Goal: Information Seeking & Learning: Learn about a topic

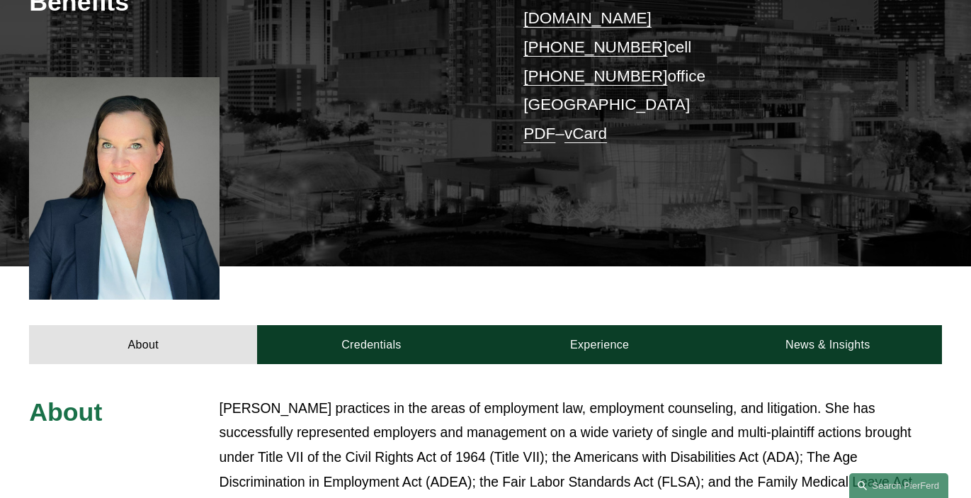
scroll to position [350, 0]
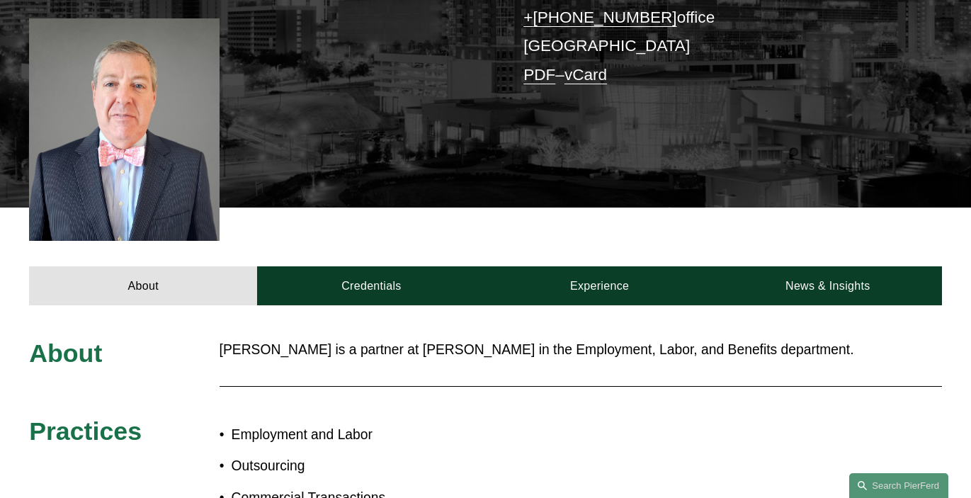
scroll to position [420, 0]
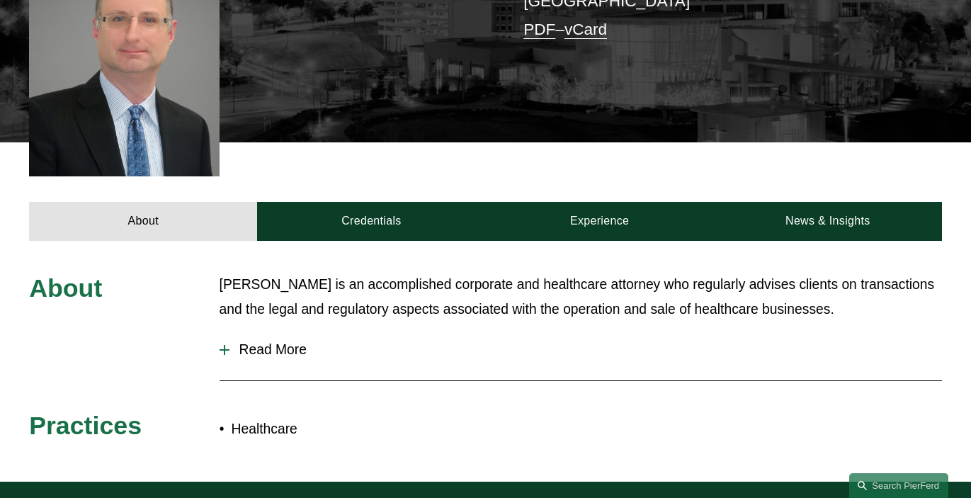
scroll to position [428, 0]
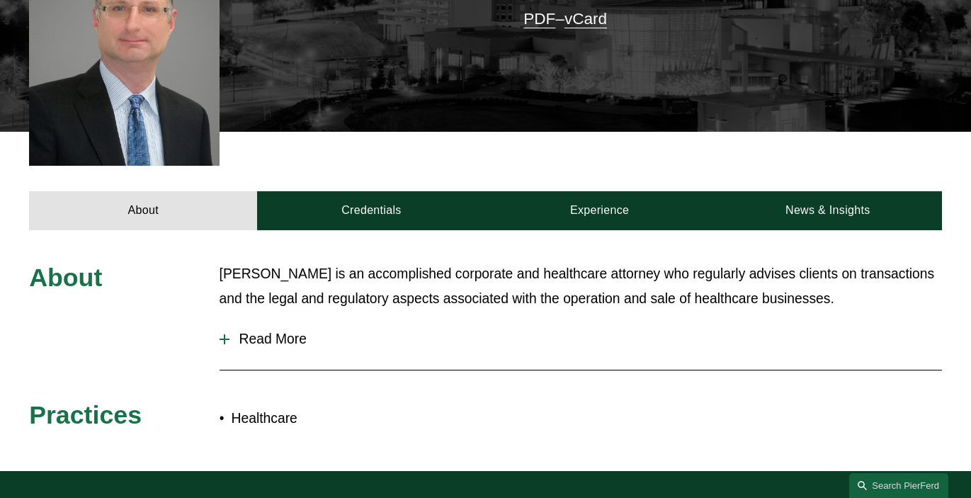
click at [267, 331] on span "Read More" at bounding box center [585, 339] width 712 height 16
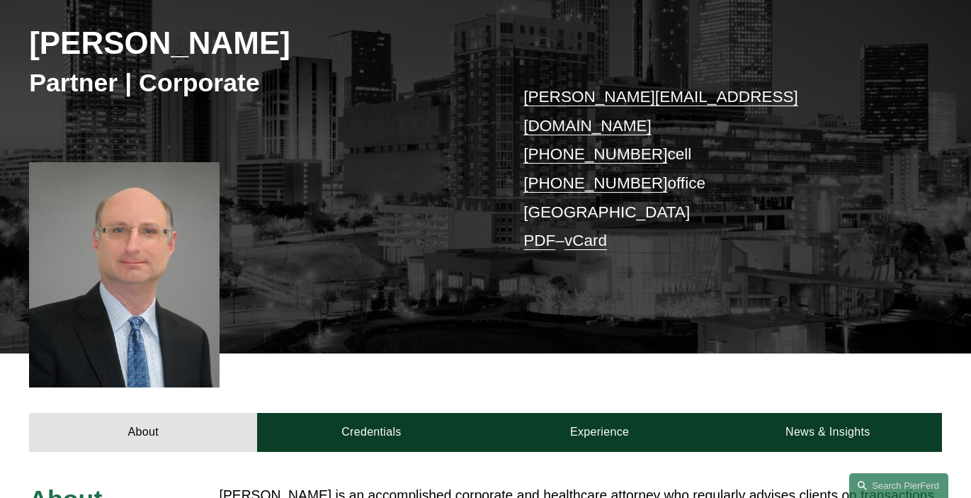
scroll to position [200, 0]
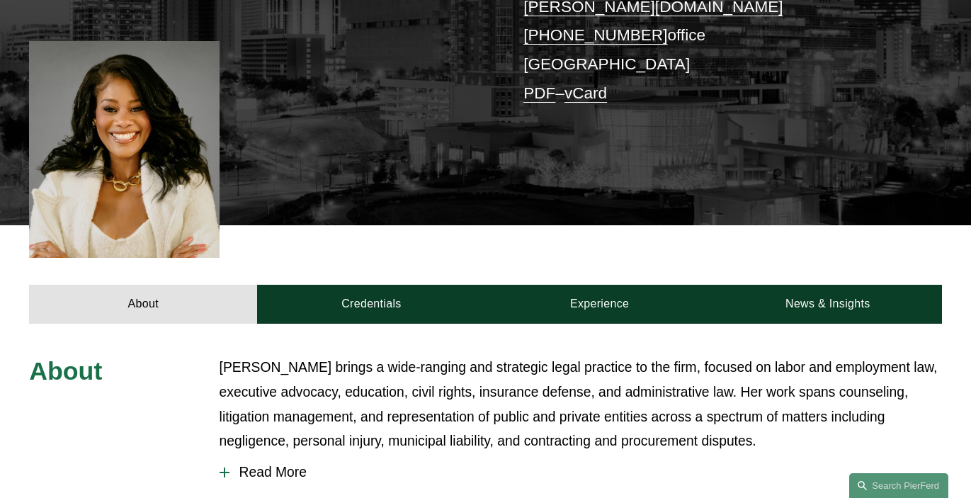
scroll to position [327, 0]
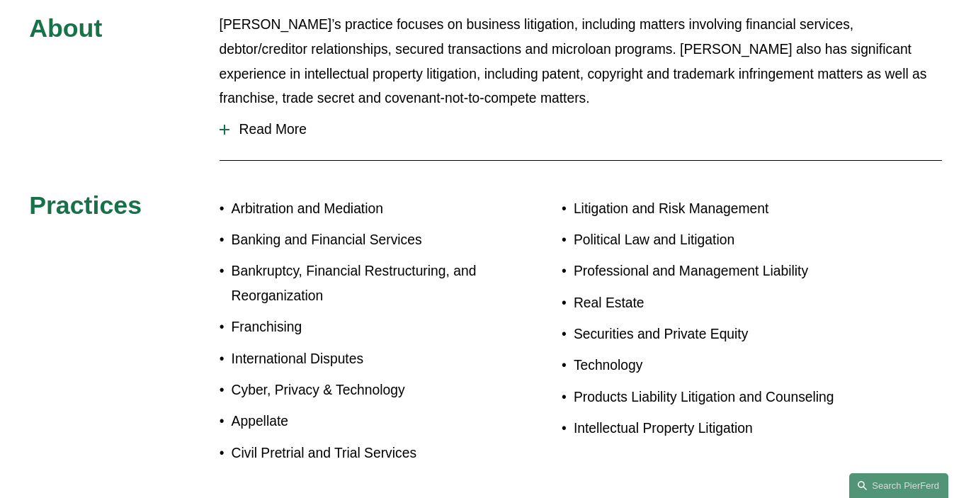
scroll to position [690, 0]
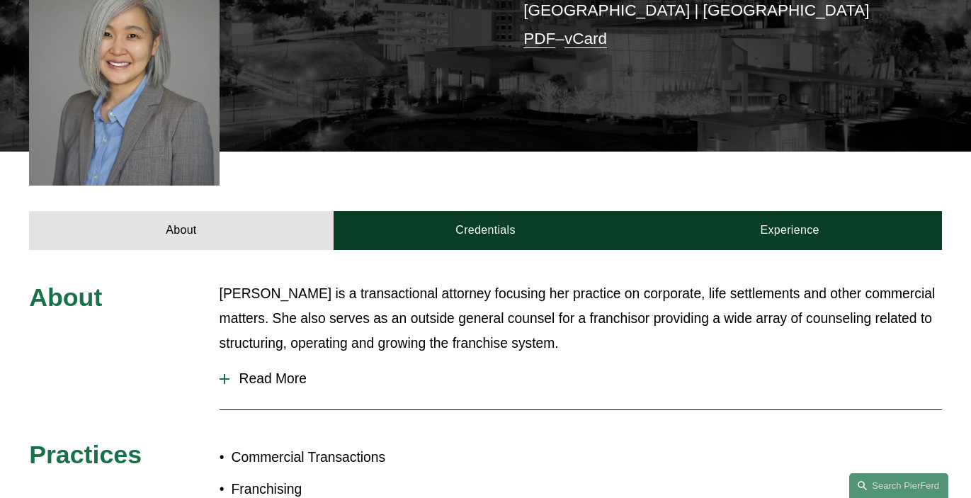
scroll to position [429, 0]
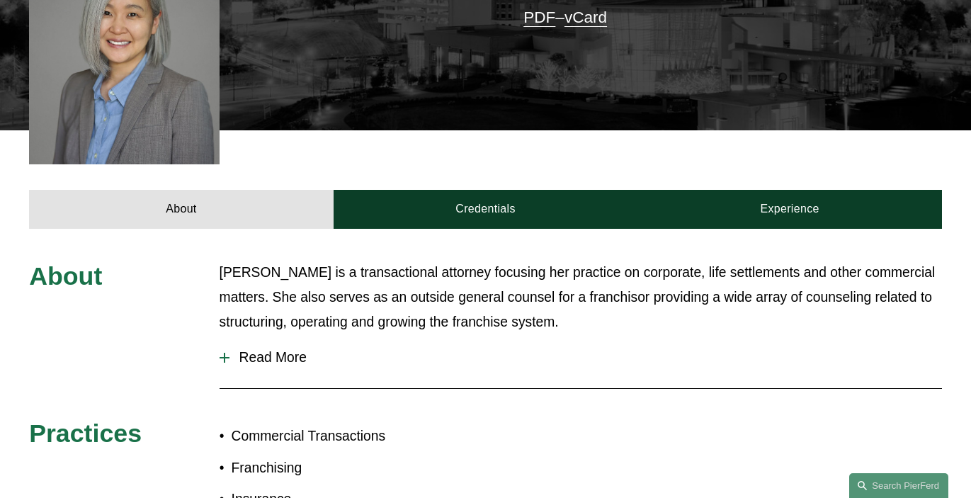
click at [281, 350] on span "Read More" at bounding box center [585, 358] width 712 height 16
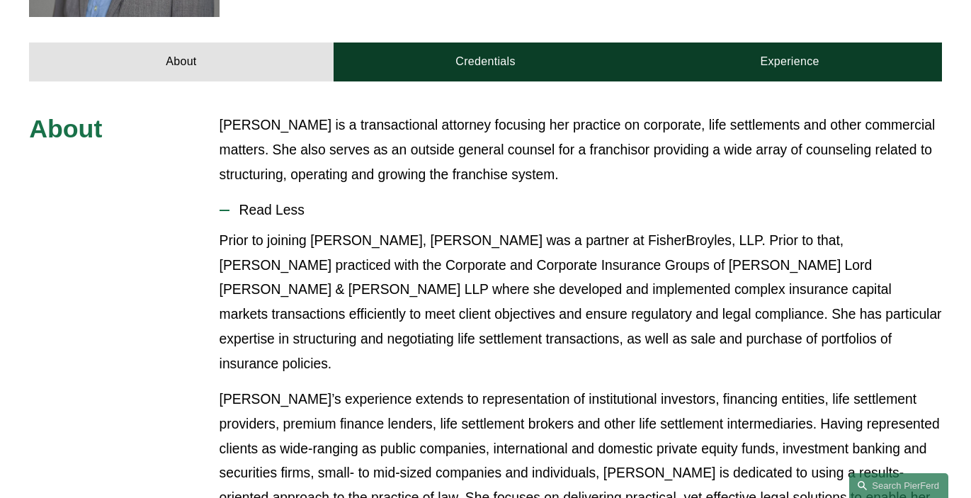
scroll to position [577, 0]
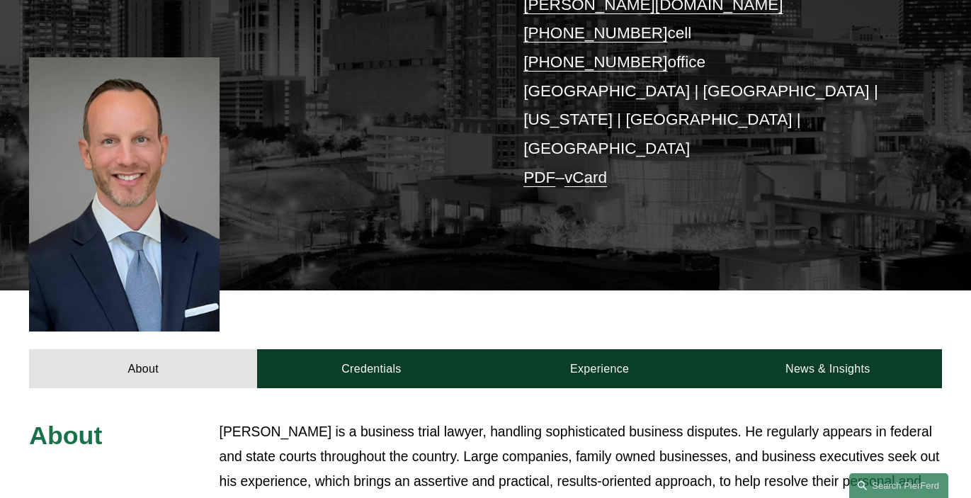
scroll to position [331, 0]
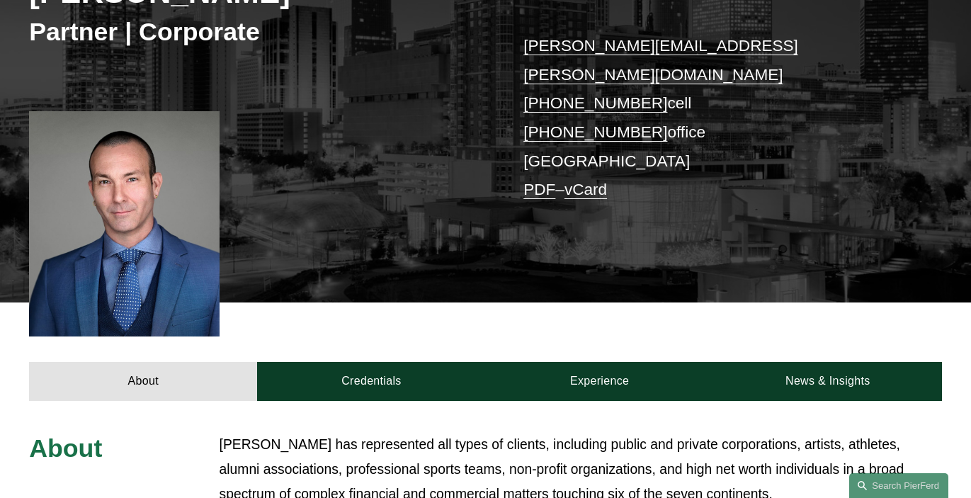
scroll to position [309, 0]
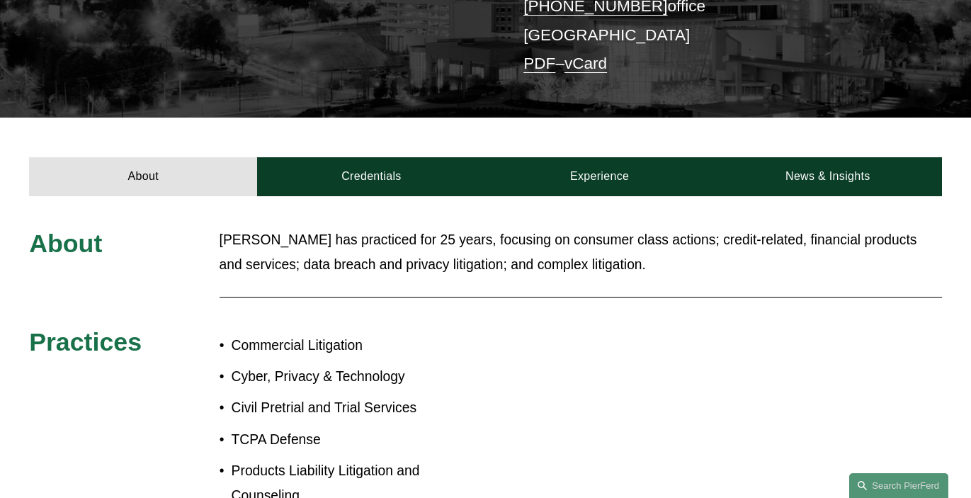
scroll to position [385, 0]
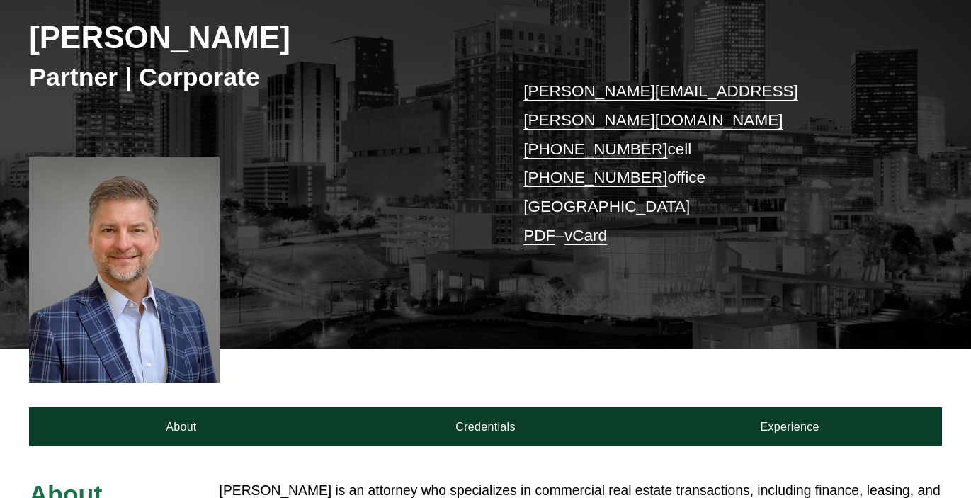
scroll to position [189, 0]
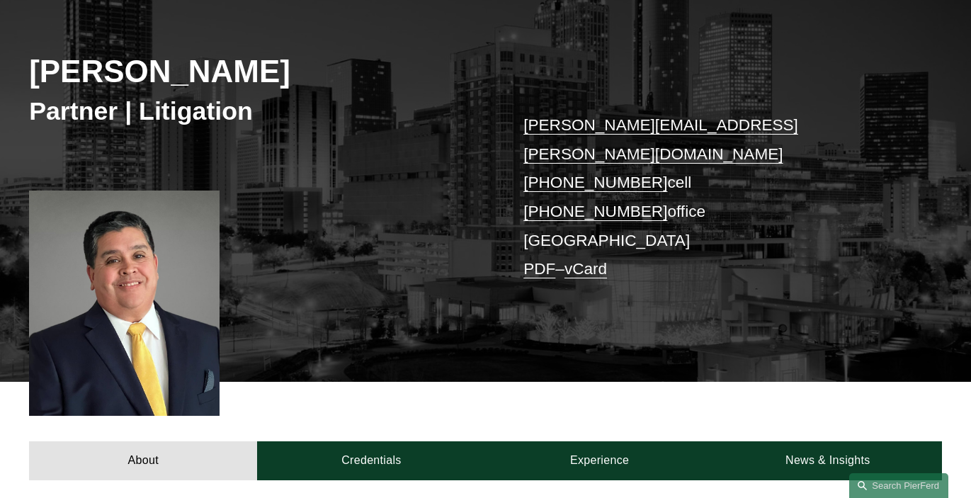
scroll to position [373, 0]
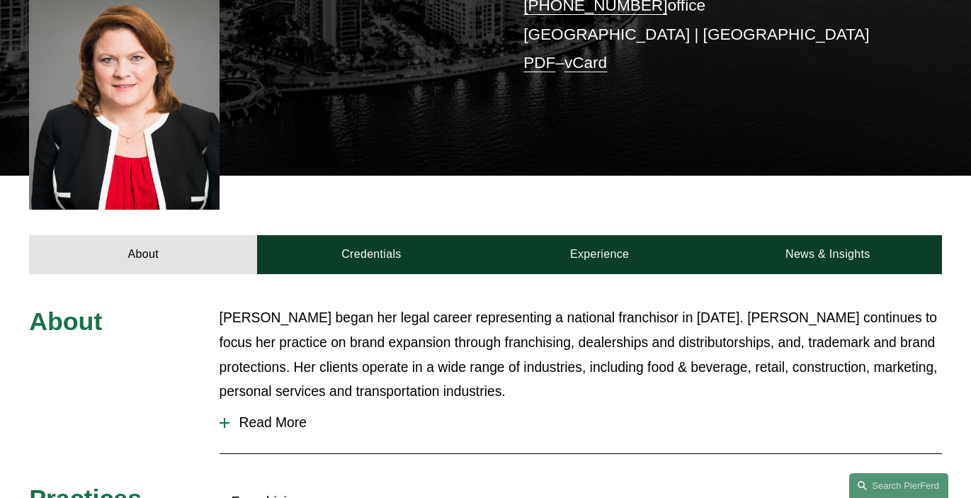
scroll to position [385, 0]
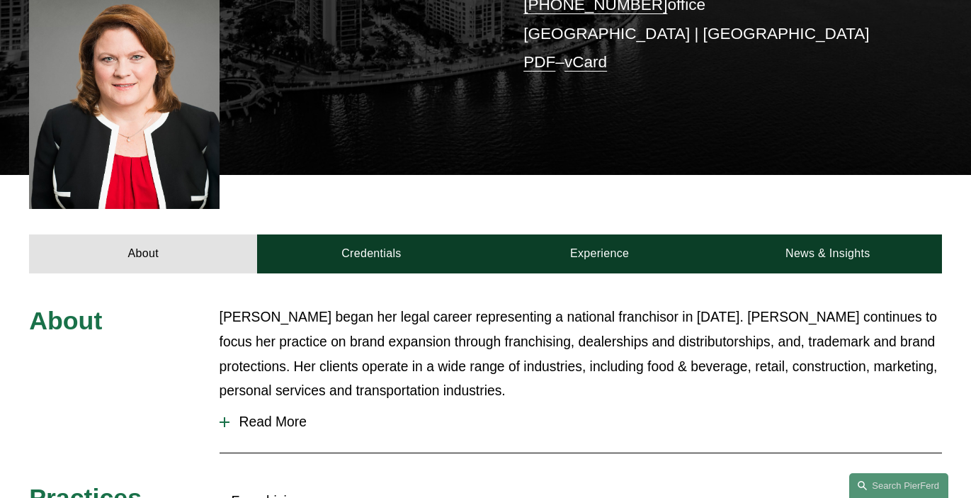
click at [288, 414] on span "Read More" at bounding box center [585, 422] width 712 height 16
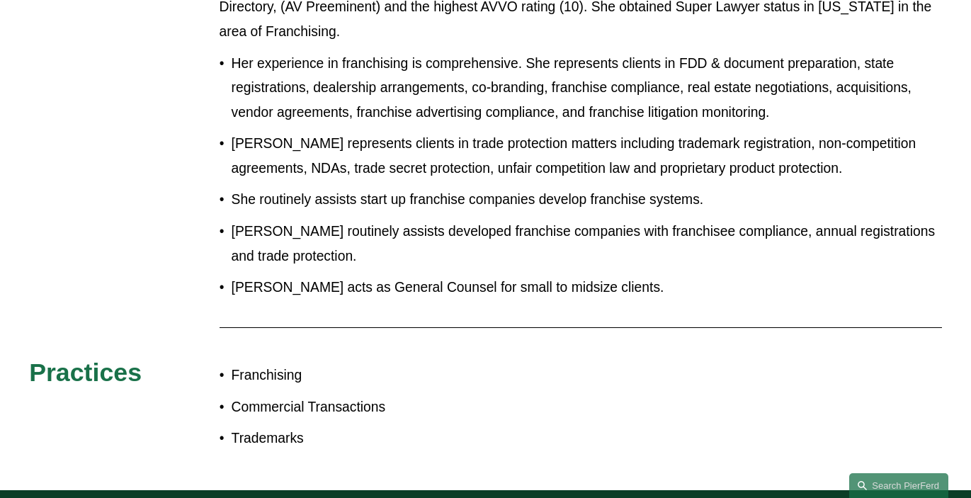
scroll to position [936, 0]
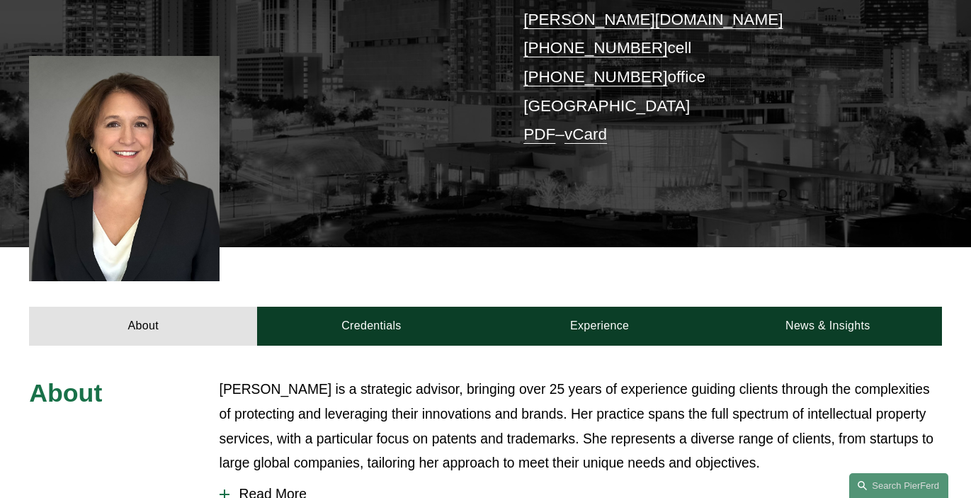
scroll to position [319, 0]
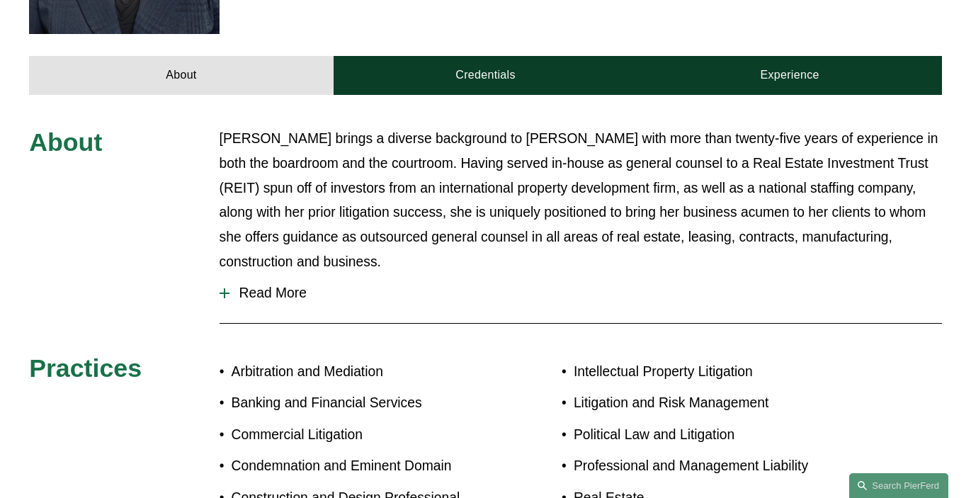
scroll to position [617, 0]
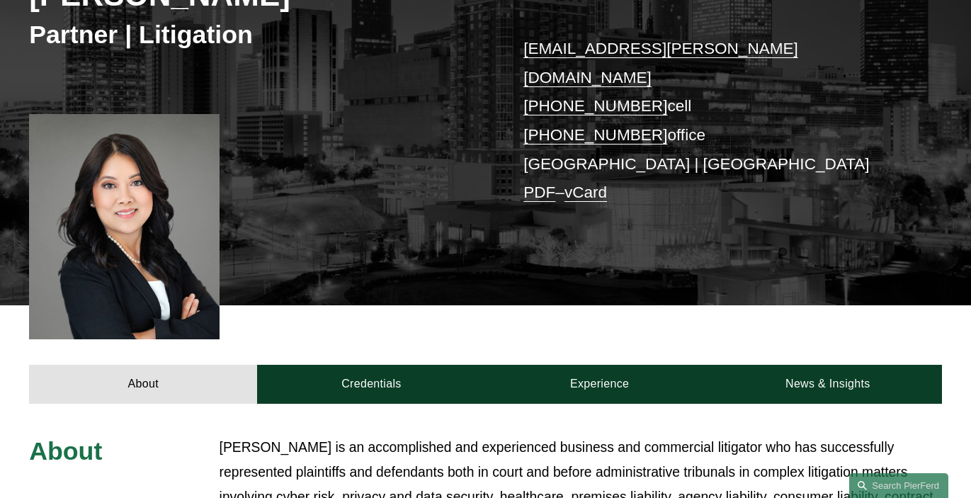
scroll to position [385, 0]
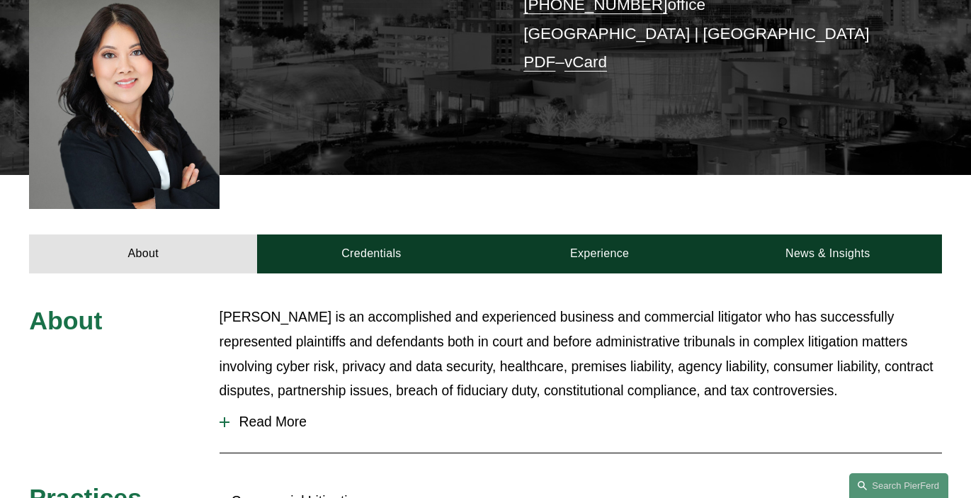
click at [251, 414] on span "Read More" at bounding box center [585, 422] width 712 height 16
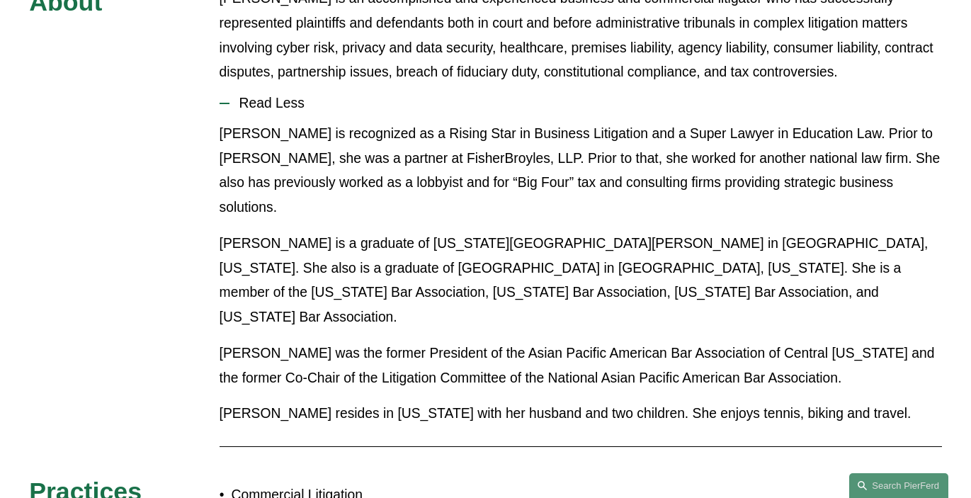
scroll to position [719, 0]
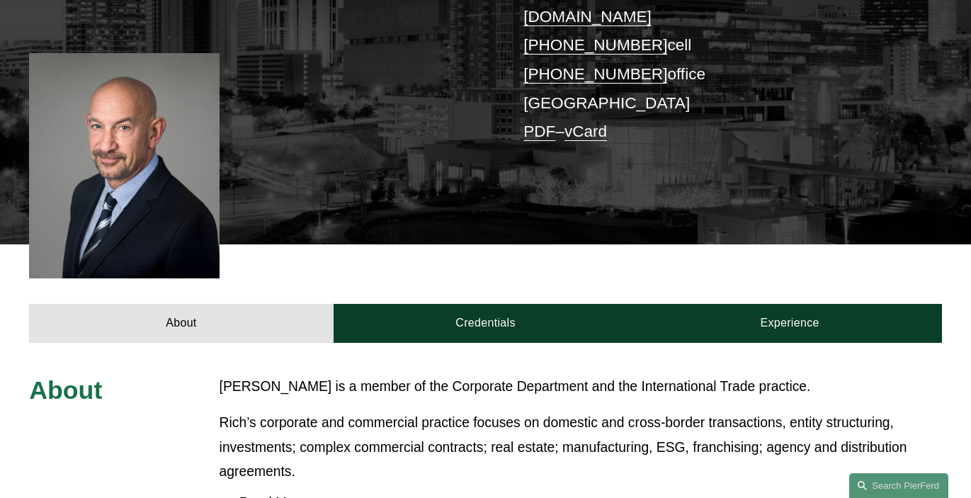
scroll to position [272, 0]
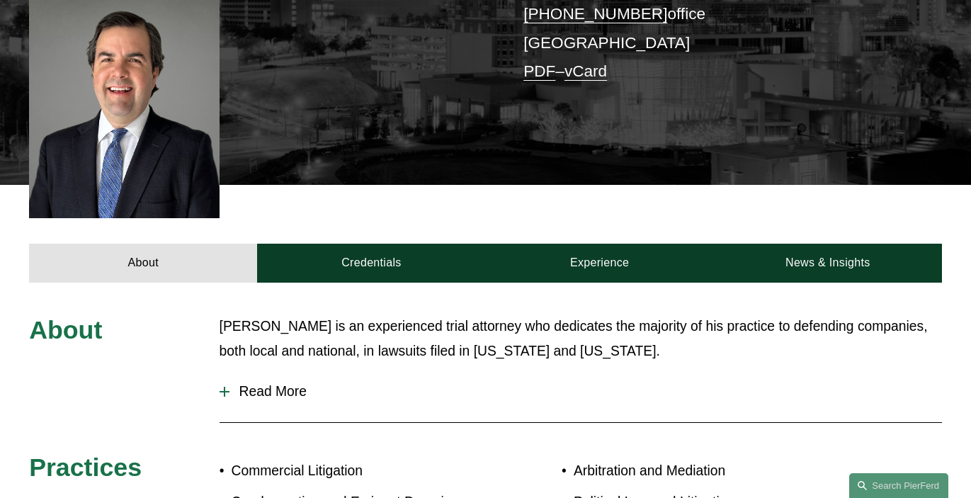
scroll to position [414, 0]
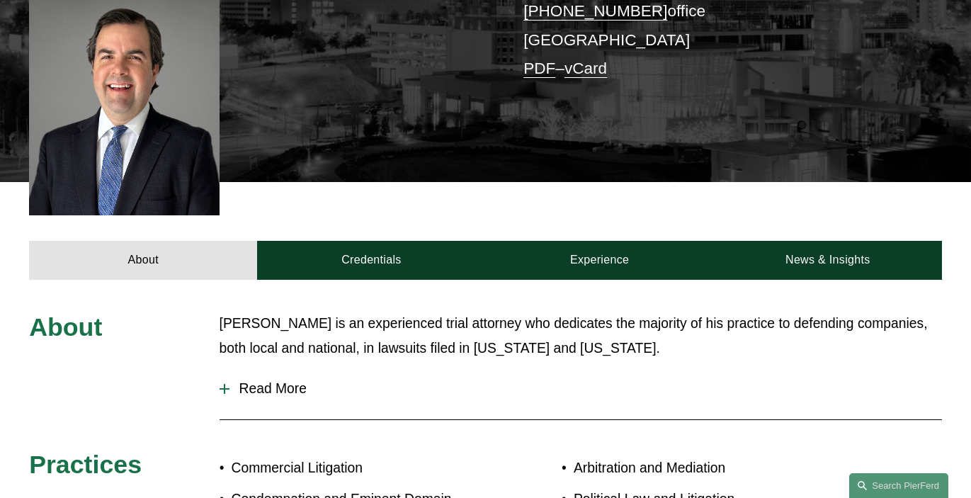
click at [287, 381] on span "Read More" at bounding box center [585, 389] width 712 height 16
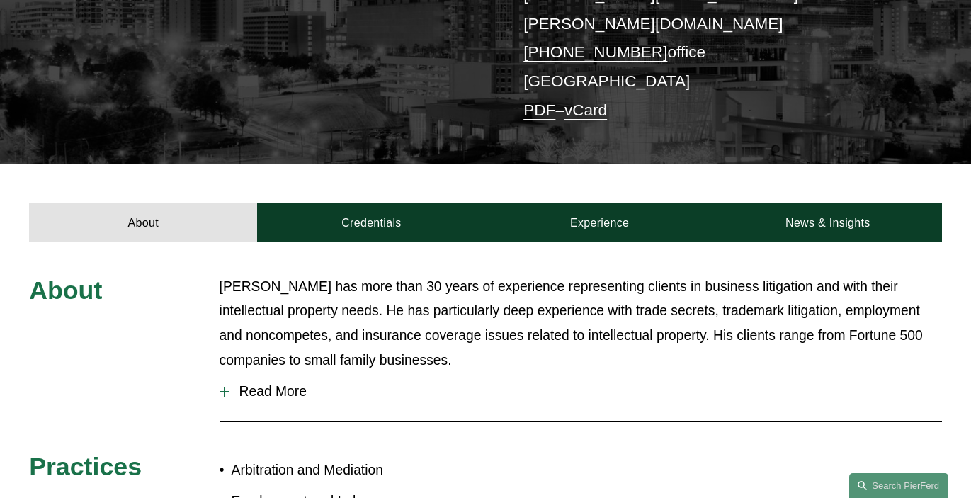
scroll to position [331, 0]
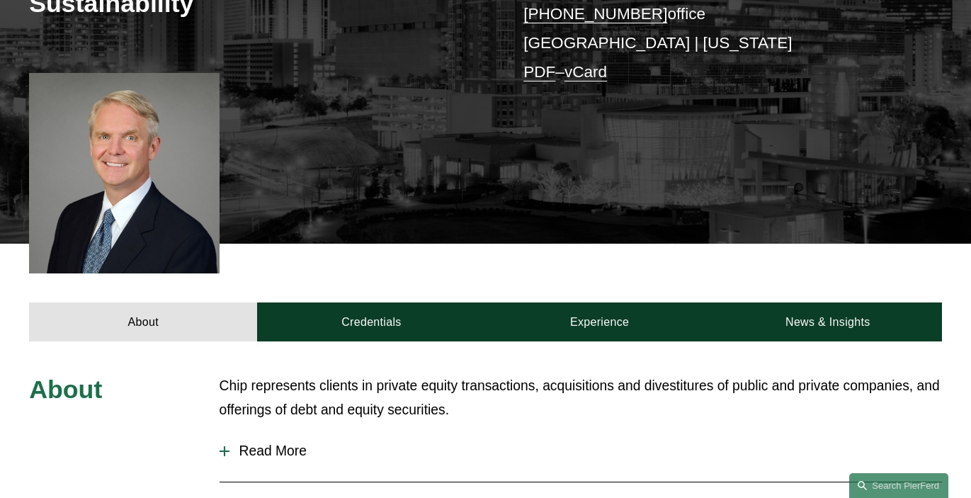
scroll to position [382, 0]
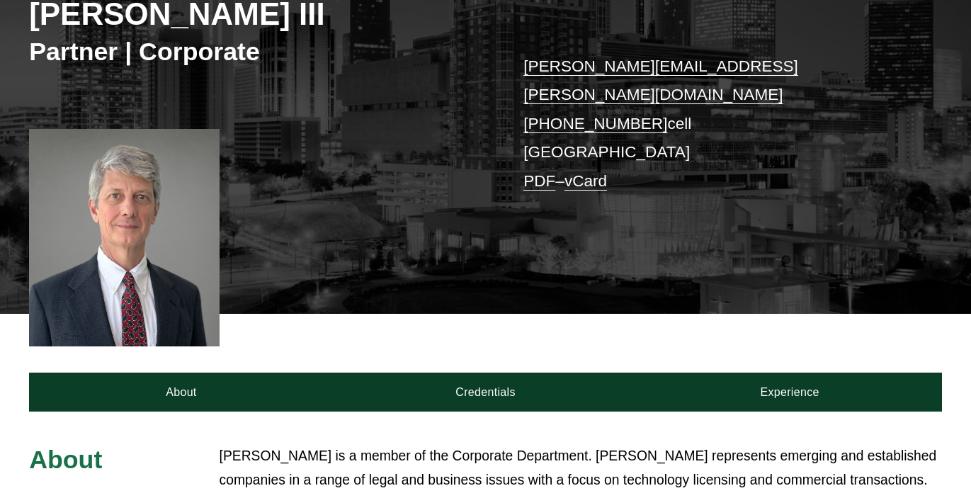
scroll to position [325, 0]
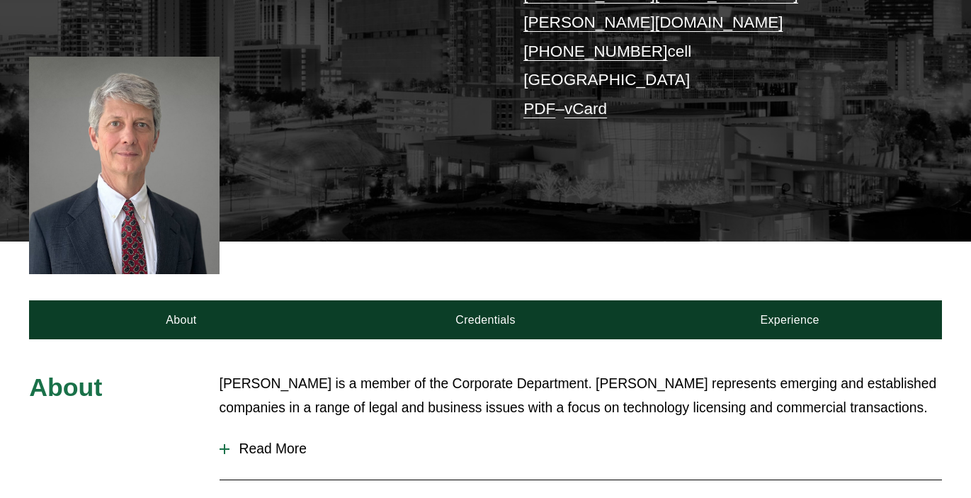
click at [287, 441] on span "Read More" at bounding box center [585, 449] width 712 height 16
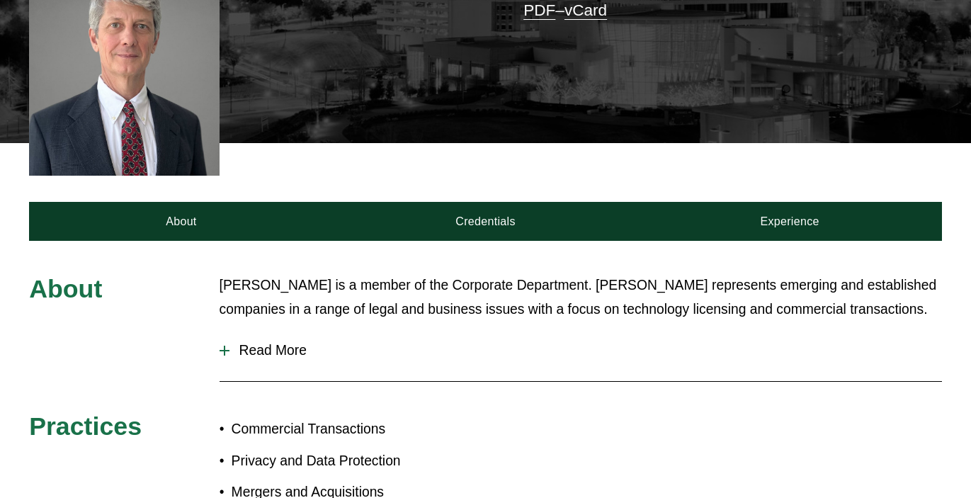
scroll to position [425, 0]
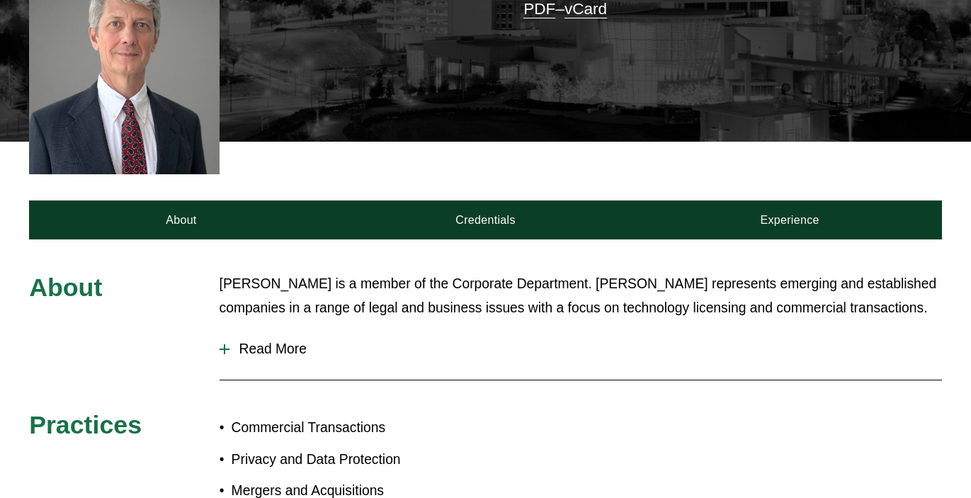
click at [283, 341] on span "Read More" at bounding box center [585, 349] width 712 height 16
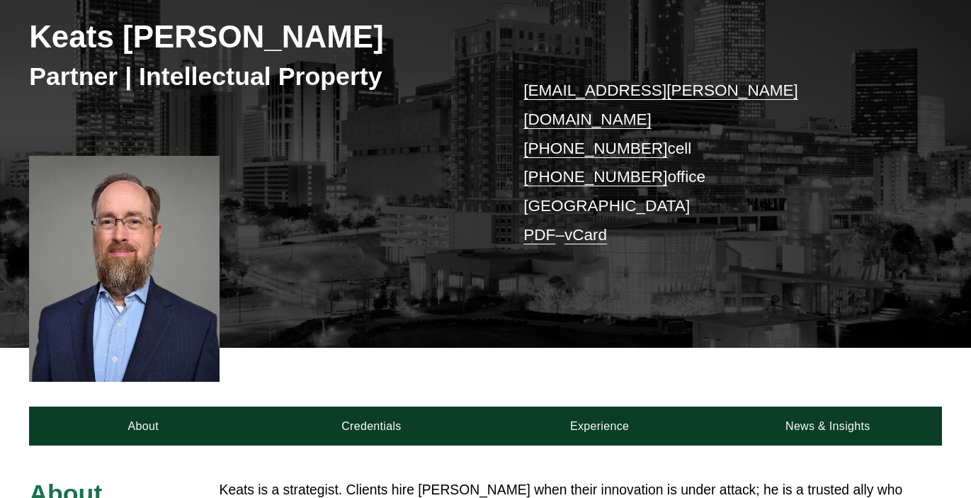
scroll to position [416, 0]
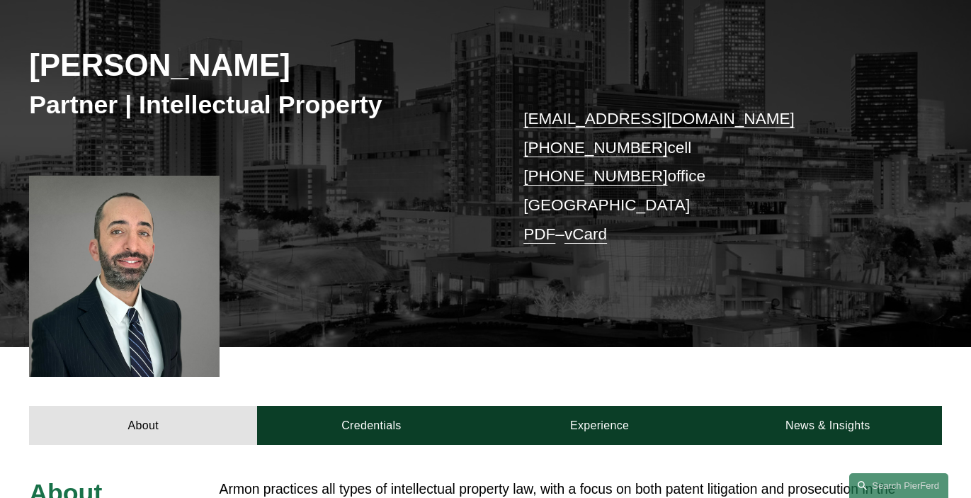
scroll to position [330, 0]
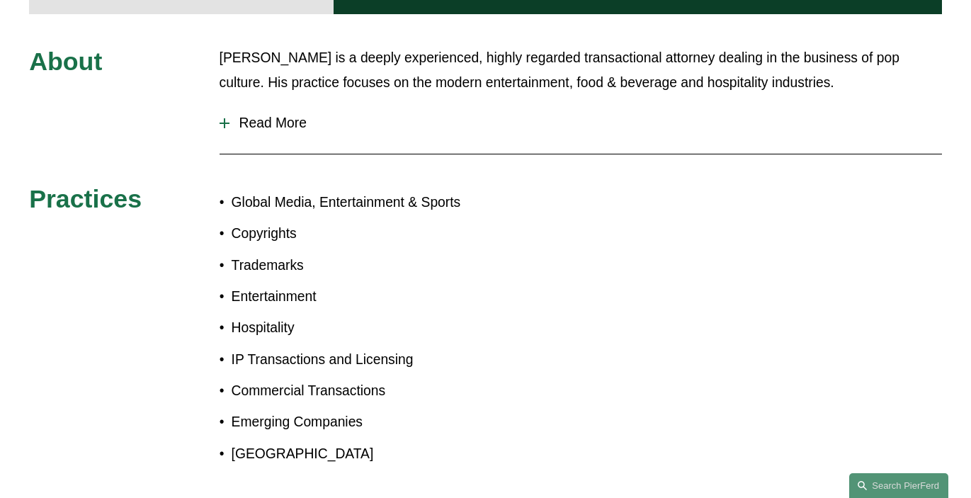
scroll to position [696, 0]
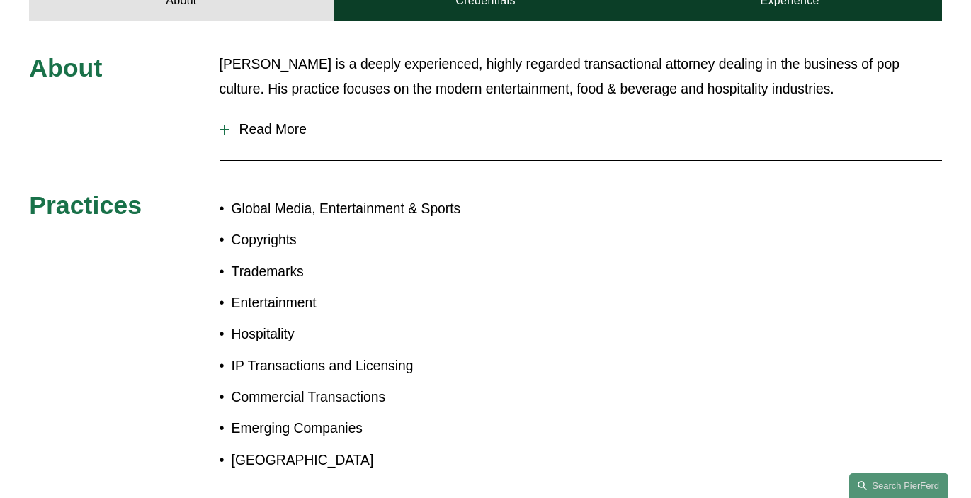
click at [288, 120] on button "Read More" at bounding box center [581, 129] width 722 height 37
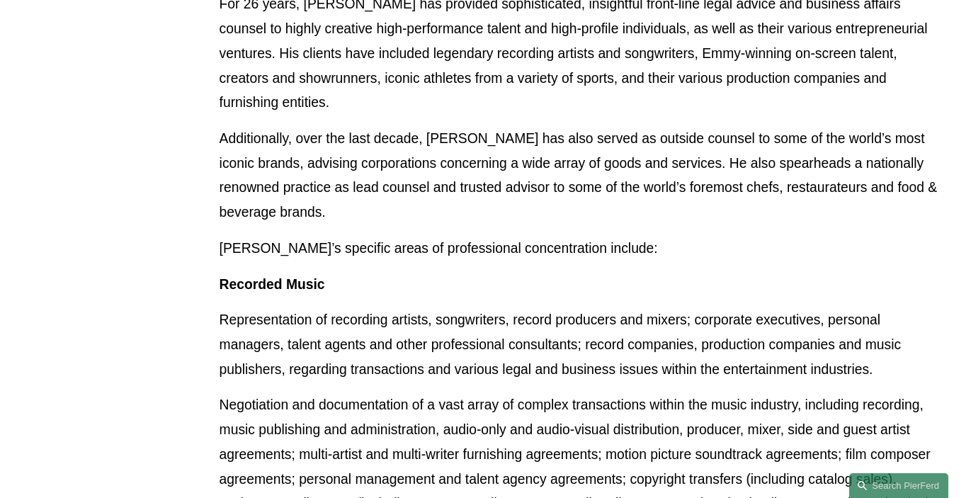
scroll to position [985, 0]
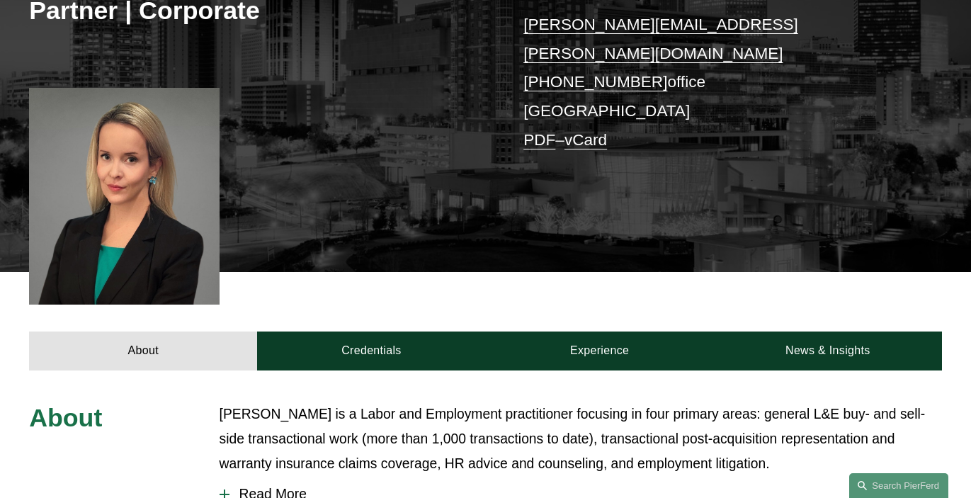
scroll to position [428, 0]
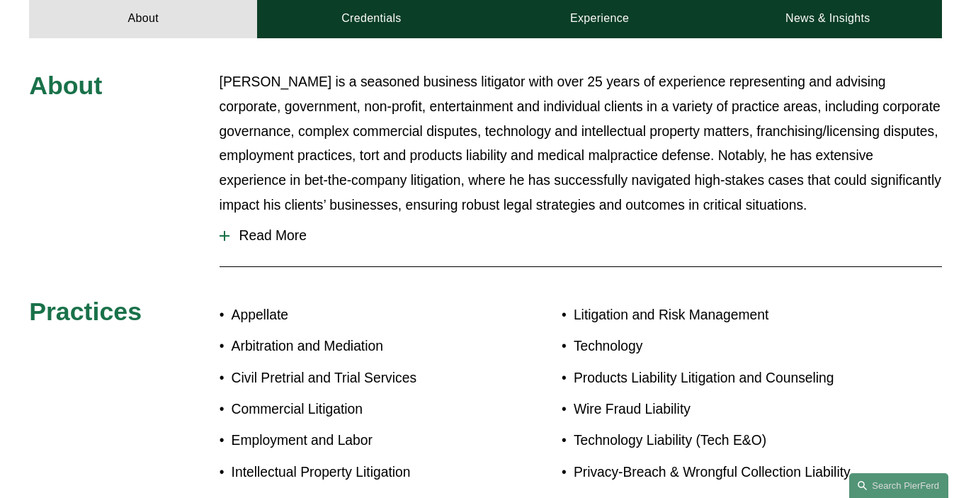
scroll to position [124, 0]
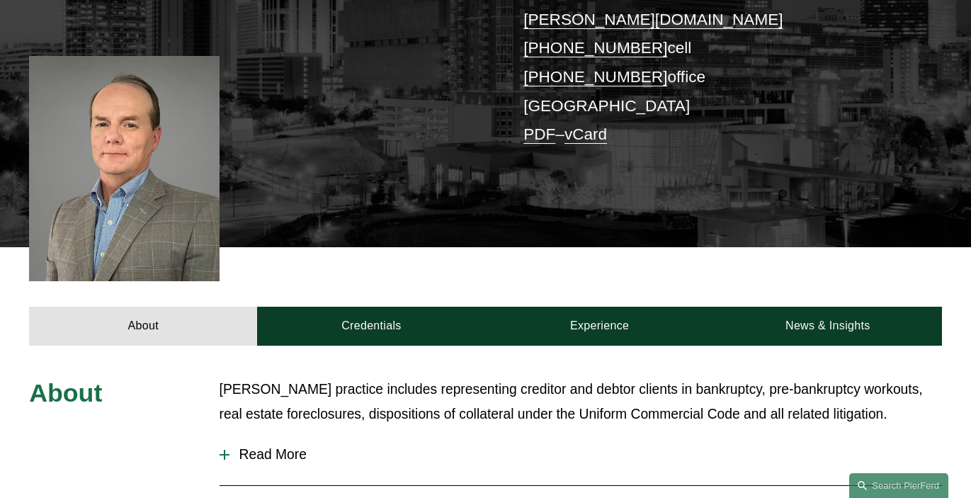
scroll to position [373, 0]
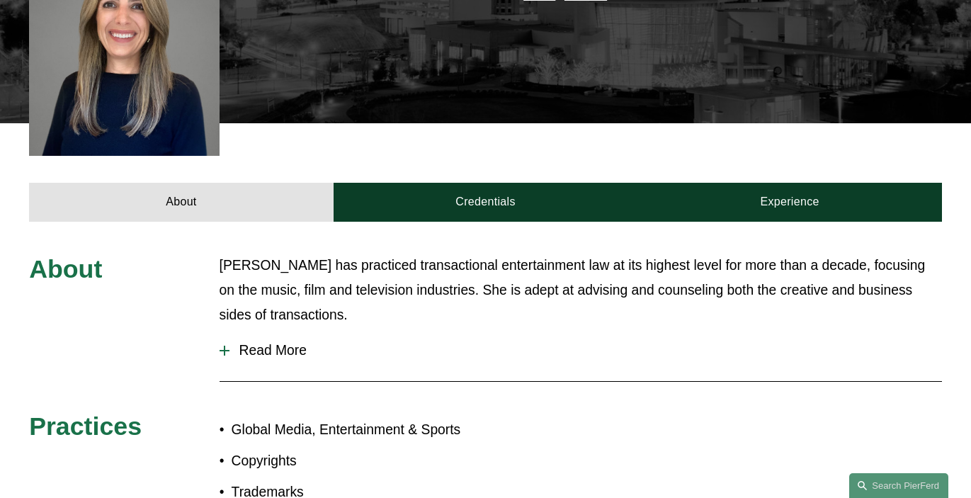
scroll to position [441, 0]
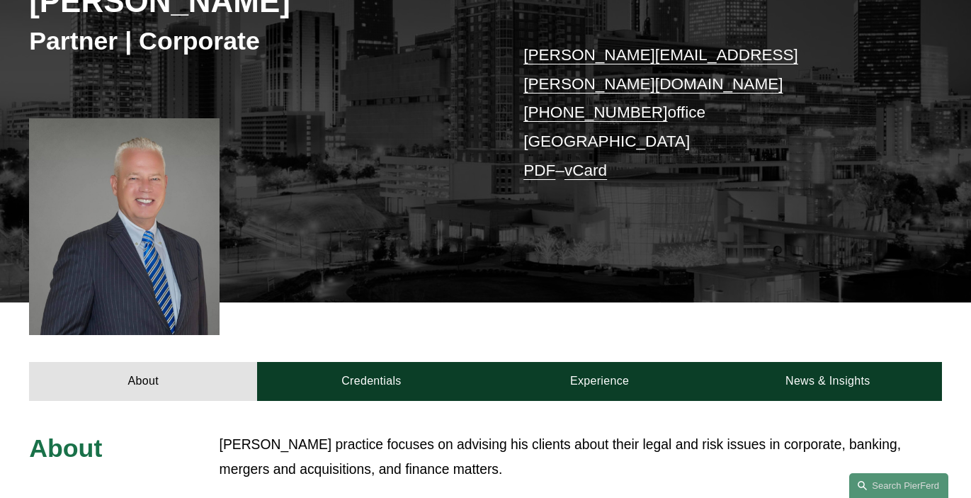
scroll to position [302, 0]
